Goal: Download file/media

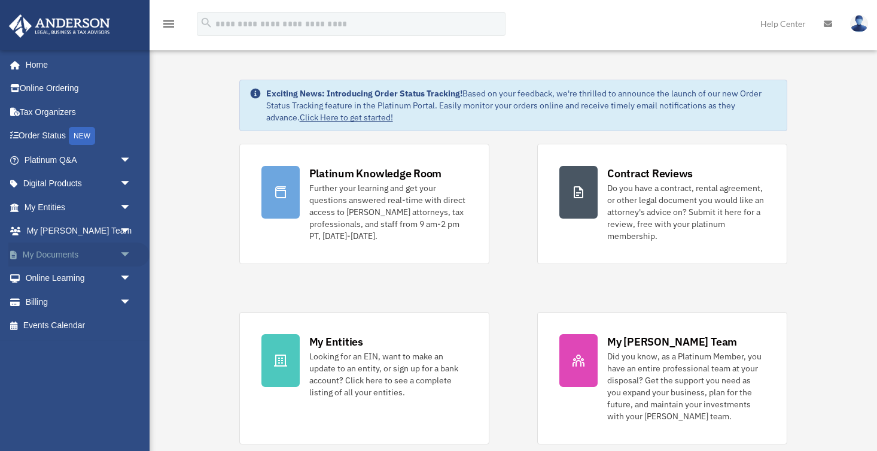
click at [62, 248] on link "My Documents arrow_drop_down" at bounding box center [78, 254] width 141 height 24
click at [124, 252] on span "arrow_drop_down" at bounding box center [132, 254] width 24 height 25
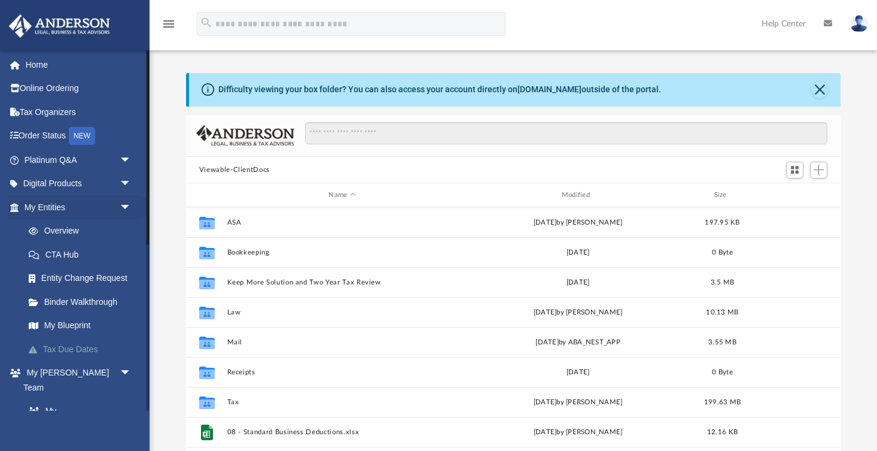
scroll to position [272, 655]
click at [126, 208] on span "arrow_drop_down" at bounding box center [132, 207] width 24 height 25
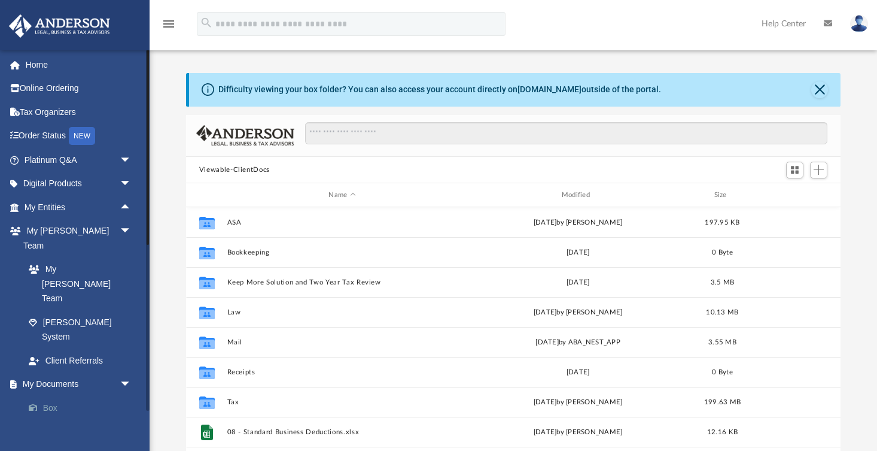
click at [56, 396] on link "Box" at bounding box center [83, 408] width 133 height 24
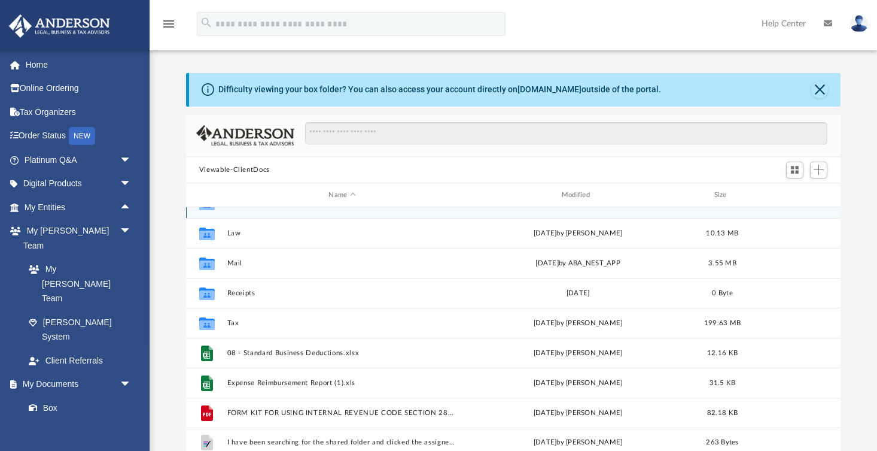
scroll to position [81, 0]
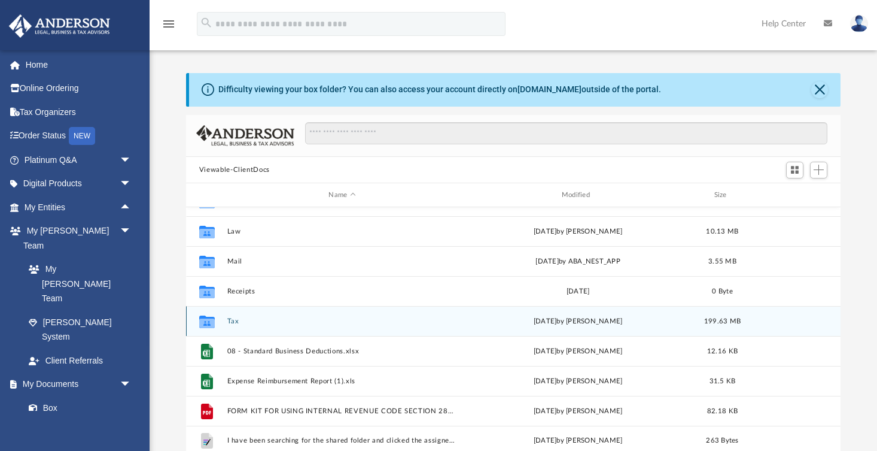
click at [218, 322] on div "Collaborated Folder" at bounding box center [207, 321] width 30 height 19
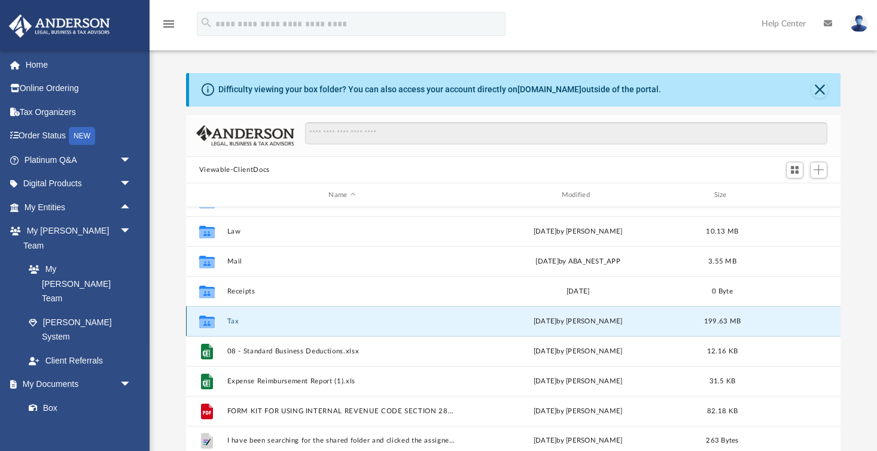
click at [236, 323] on button "Tax" at bounding box center [342, 321] width 230 height 8
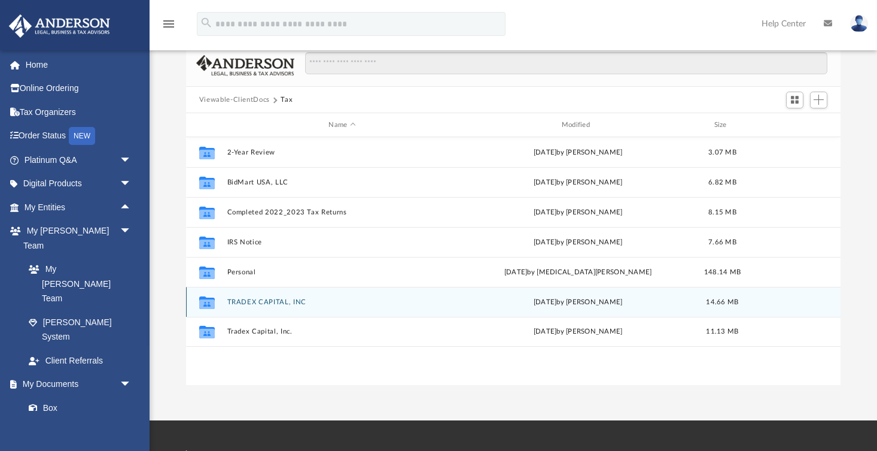
scroll to position [67, 0]
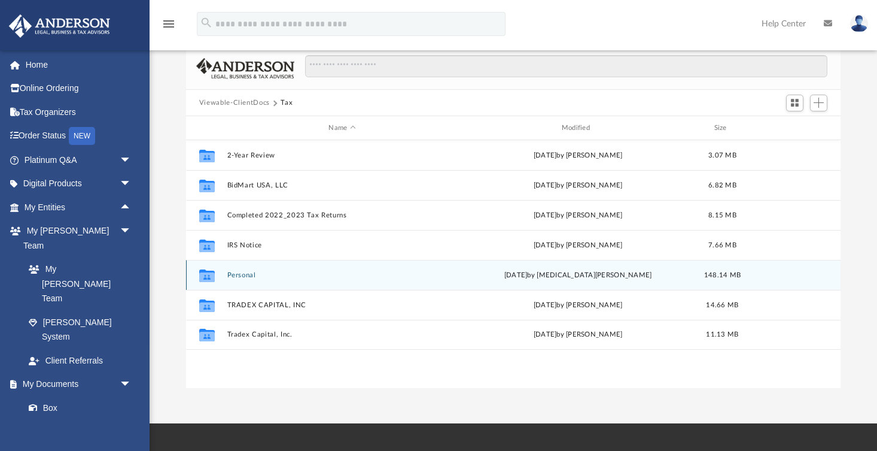
click at [241, 275] on button "Personal" at bounding box center [342, 275] width 230 height 8
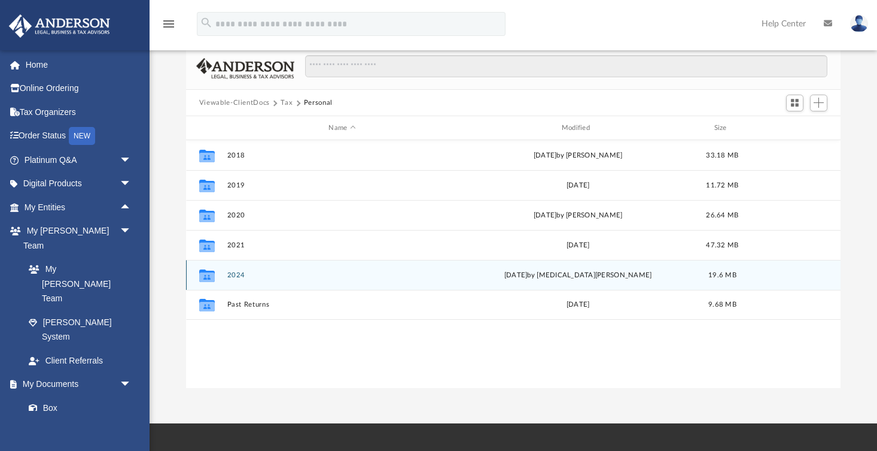
click at [241, 275] on button "2024" at bounding box center [342, 275] width 230 height 8
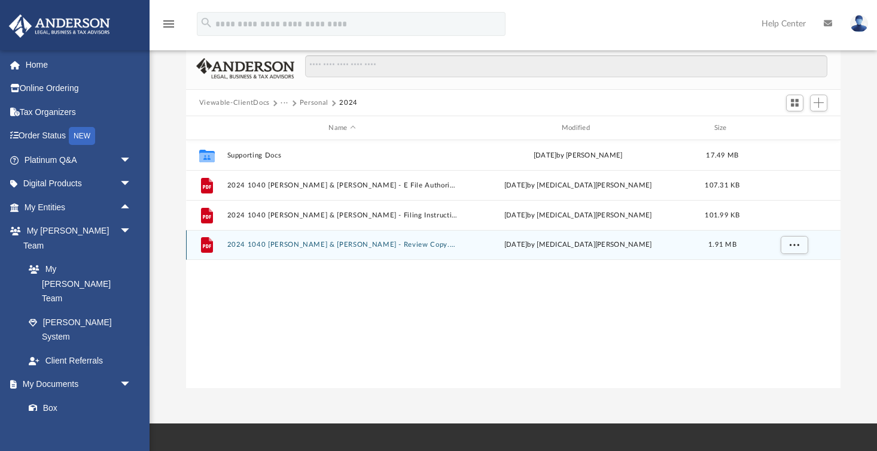
click at [256, 246] on button "2024 1040 [PERSON_NAME] & [PERSON_NAME] - Review Copy.pdf" at bounding box center [342, 245] width 230 height 8
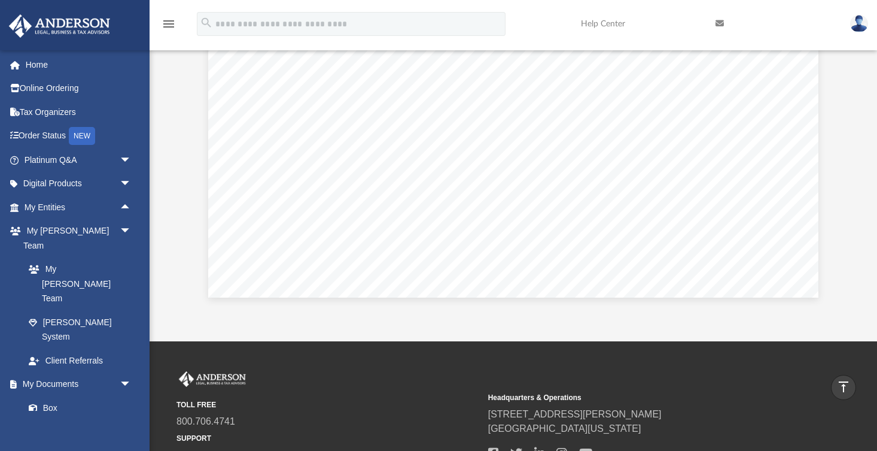
scroll to position [0, 0]
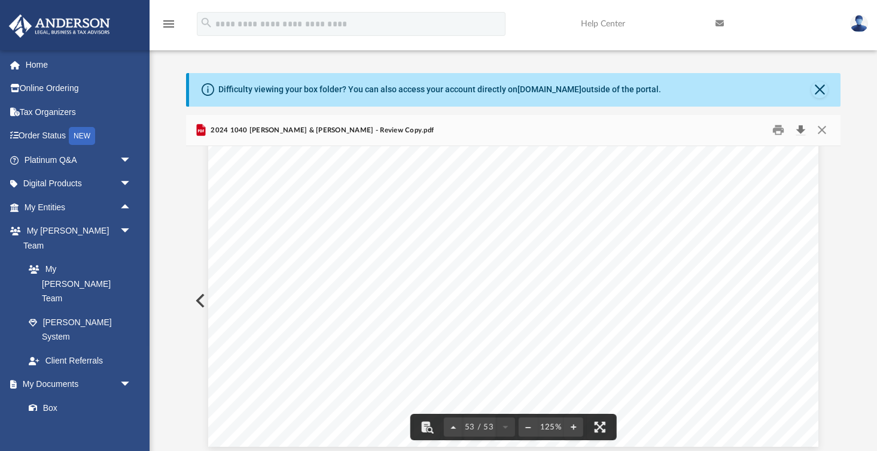
click at [802, 130] on button "Download" at bounding box center [801, 130] width 22 height 19
